Goal: Task Accomplishment & Management: Manage account settings

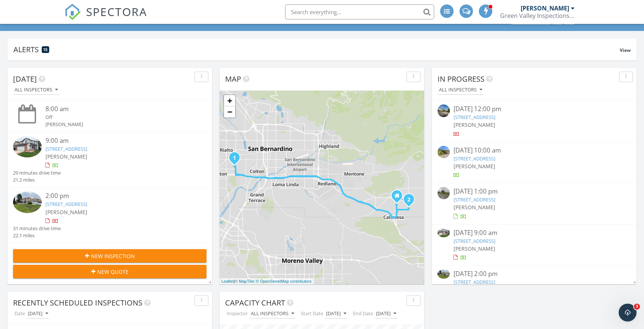
scroll to position [61, 0]
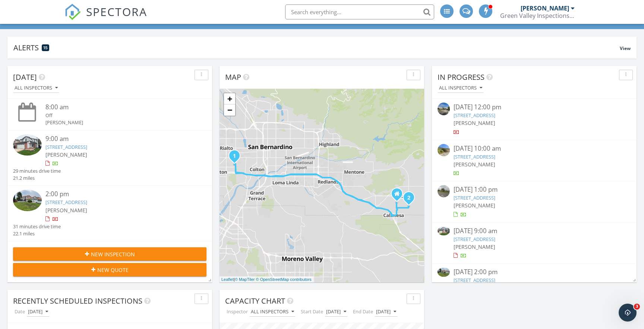
click at [86, 200] on link "13010 Monterey Dr, Yucaipa, CA 92399" at bounding box center [66, 202] width 42 height 7
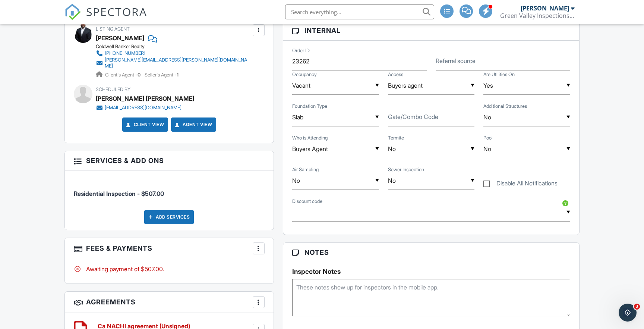
scroll to position [390, 0]
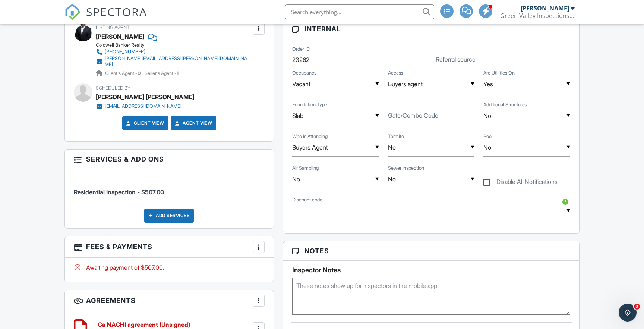
click at [167, 210] on div "Add Services" at bounding box center [169, 215] width 50 height 14
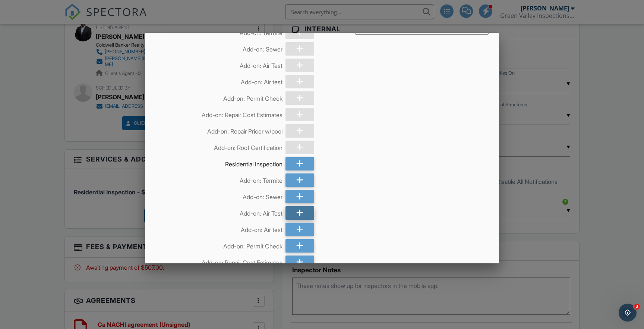
scroll to position [41, 0]
click at [301, 211] on icon at bounding box center [299, 211] width 7 height 13
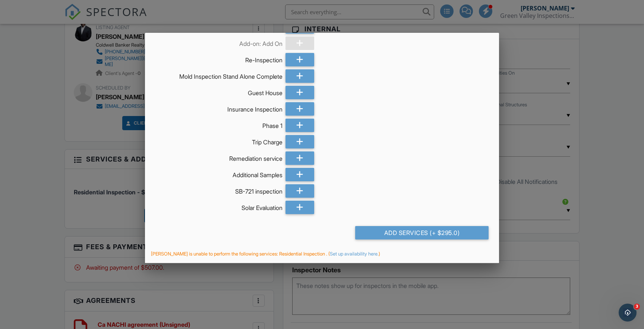
scroll to position [964, 0]
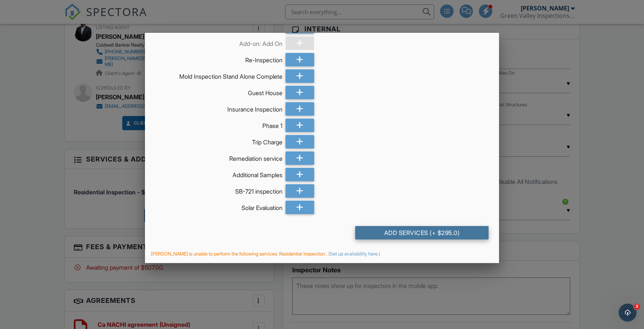
click at [409, 231] on div "Add Services (+ $295.0)" at bounding box center [422, 232] width 134 height 13
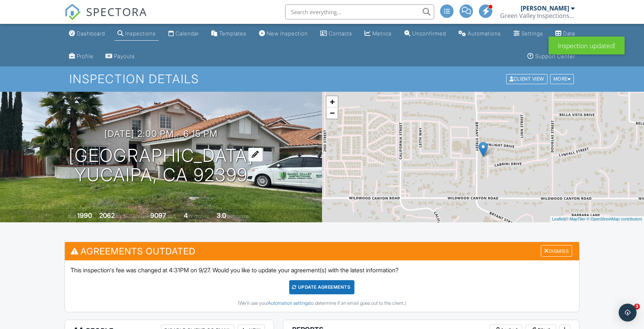
click at [140, 156] on h1 "[GEOGRAPHIC_DATA] [GEOGRAPHIC_DATA], CA 92399" at bounding box center [161, 166] width 185 height 40
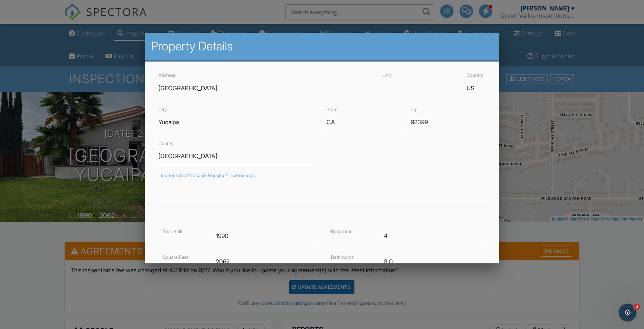
click at [86, 154] on div at bounding box center [322, 168] width 644 height 411
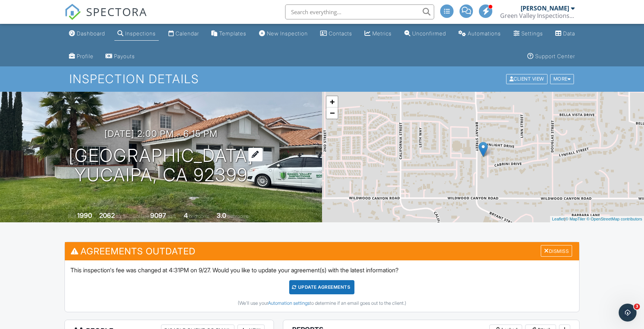
click at [85, 154] on h1 "13010 Monterey Dr Yucaipa, CA 92399" at bounding box center [161, 166] width 185 height 40
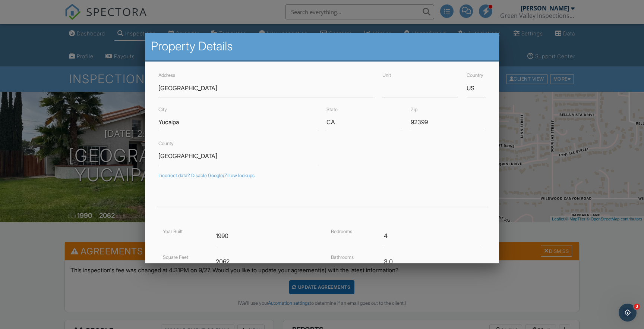
click at [36, 95] on div at bounding box center [322, 168] width 644 height 411
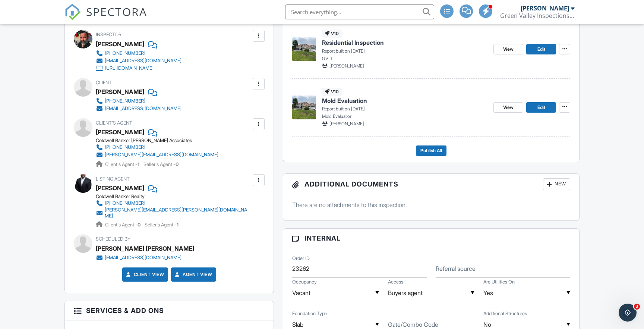
scroll to position [313, 0]
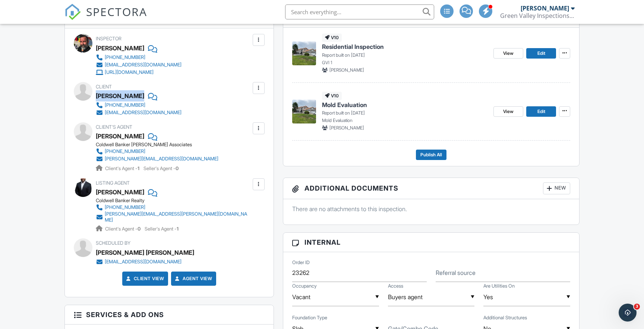
drag, startPoint x: 96, startPoint y: 94, endPoint x: 138, endPoint y: 95, distance: 42.5
click at [138, 95] on div "Ernie Martinez" at bounding box center [142, 95] width 92 height 11
copy div "[PERSON_NAME]"
click at [118, 11] on span "SPECTORA" at bounding box center [116, 12] width 61 height 16
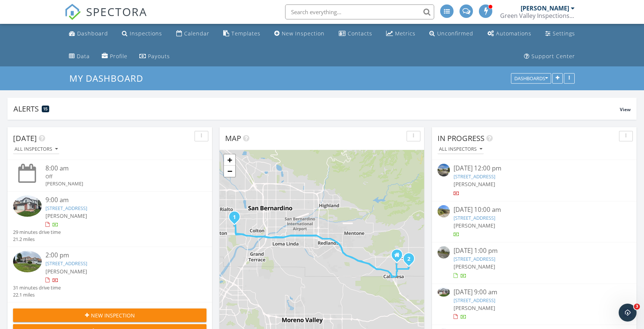
scroll to position [160, 629]
click at [80, 205] on link "1786 W Admiralty St, Colton, CA 92324" at bounding box center [66, 208] width 42 height 7
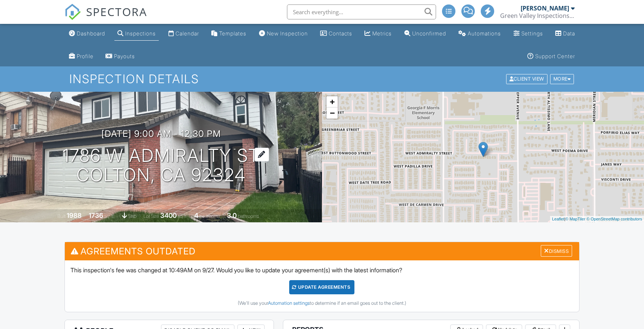
click at [130, 151] on h1 "1786 W Admiralty St [GEOGRAPHIC_DATA], CA 92324" at bounding box center [161, 166] width 197 height 40
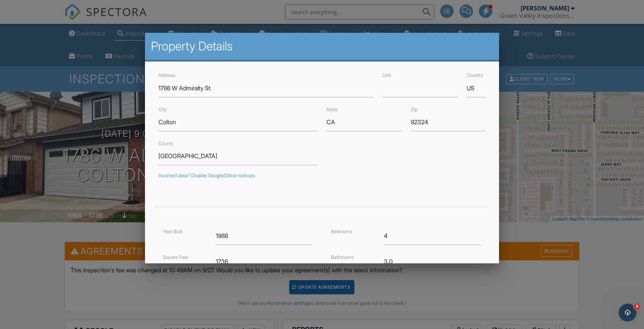
click at [89, 143] on div at bounding box center [322, 168] width 644 height 411
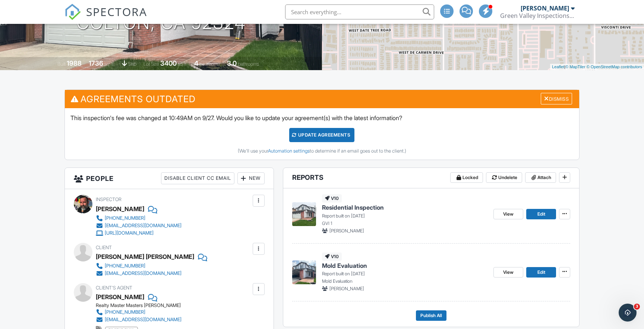
scroll to position [244, 0]
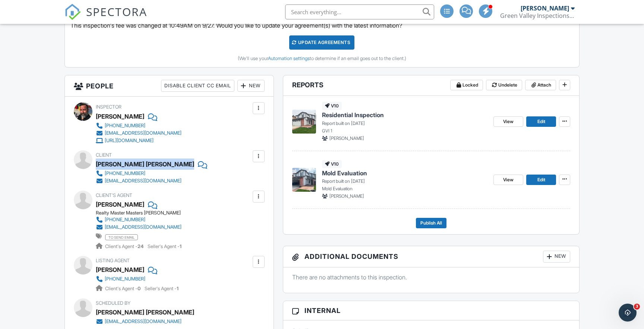
drag, startPoint x: 97, startPoint y: 163, endPoint x: 129, endPoint y: 162, distance: 32.8
click at [129, 162] on div "Kane Horak" at bounding box center [151, 163] width 111 height 11
copy div "Kane Horak"
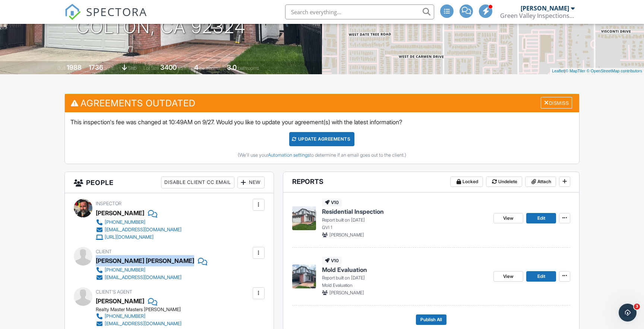
scroll to position [148, 0]
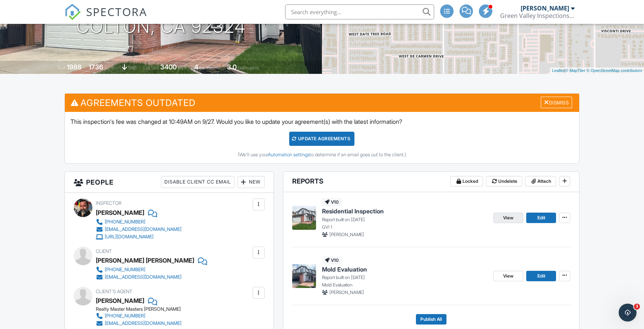
click at [507, 218] on span "View" at bounding box center [508, 217] width 10 height 7
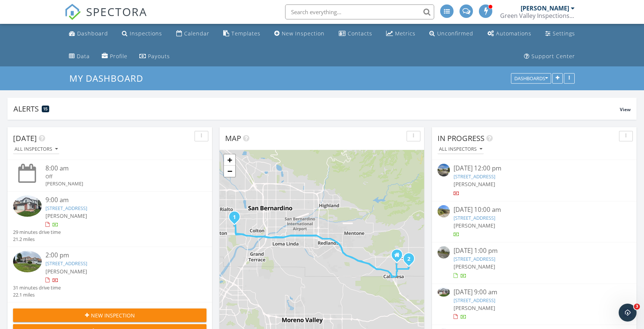
click at [87, 262] on link "13010 Monterey Dr, Yucaipa, CA 92399" at bounding box center [66, 263] width 42 height 7
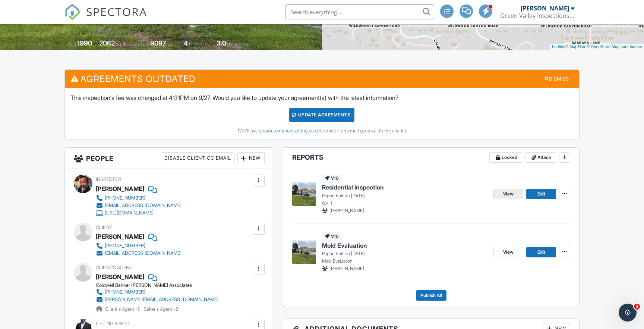
click at [504, 195] on span "View" at bounding box center [508, 193] width 10 height 7
